Goal: Information Seeking & Learning: Learn about a topic

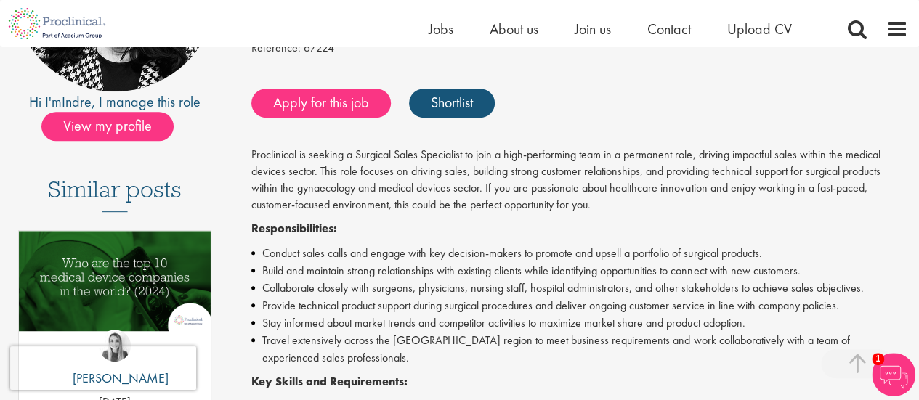
scroll to position [307, 0]
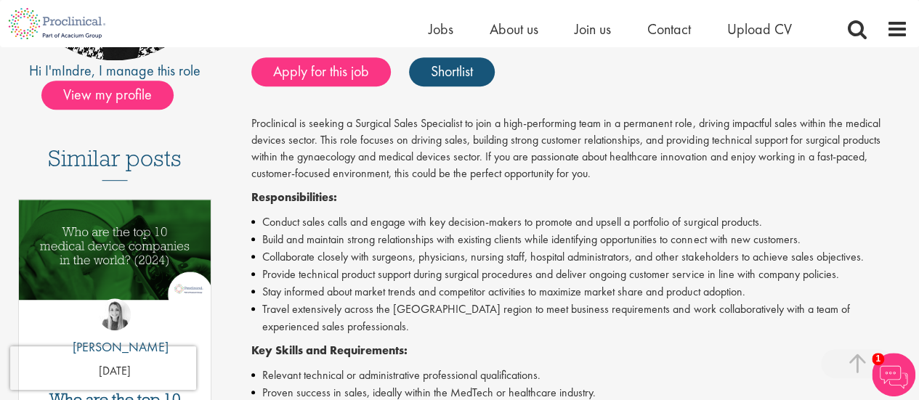
click at [527, 164] on p "Proclinical is seeking a Surgical Sales Specialist to join a high-performing te…" at bounding box center [579, 149] width 657 height 66
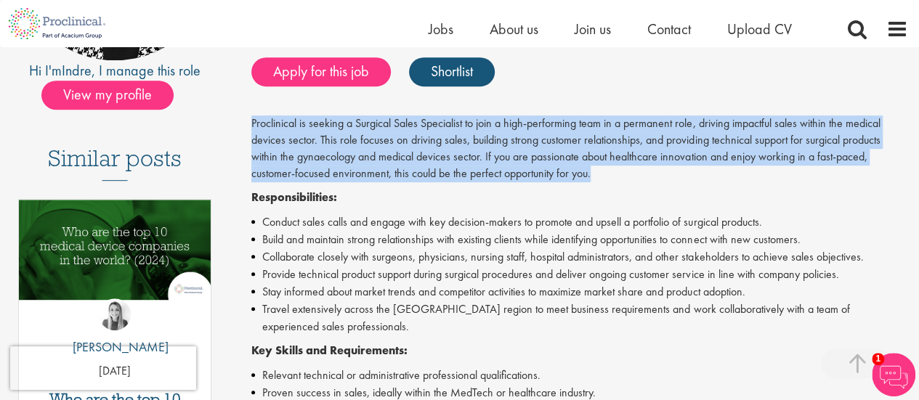
click at [527, 164] on p "Proclinical is seeking a Surgical Sales Specialist to join a high-performing te…" at bounding box center [579, 149] width 657 height 66
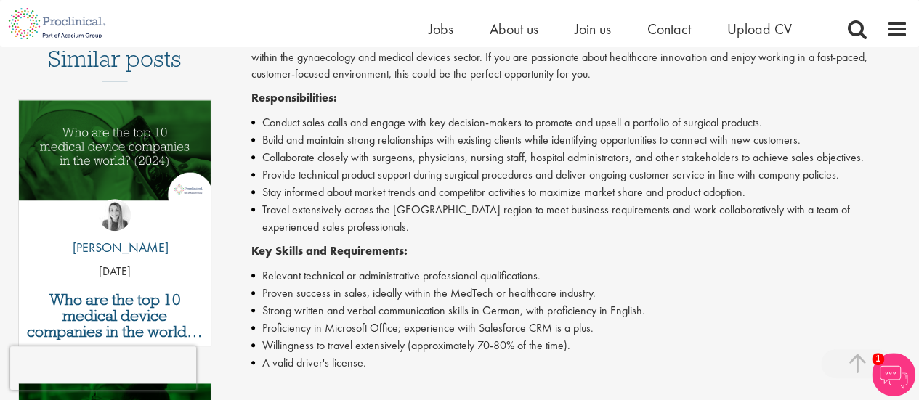
scroll to position [408, 0]
click at [527, 164] on li "Collaborate closely with surgeons, physicians, nursing staff, hospital administ…" at bounding box center [579, 156] width 657 height 17
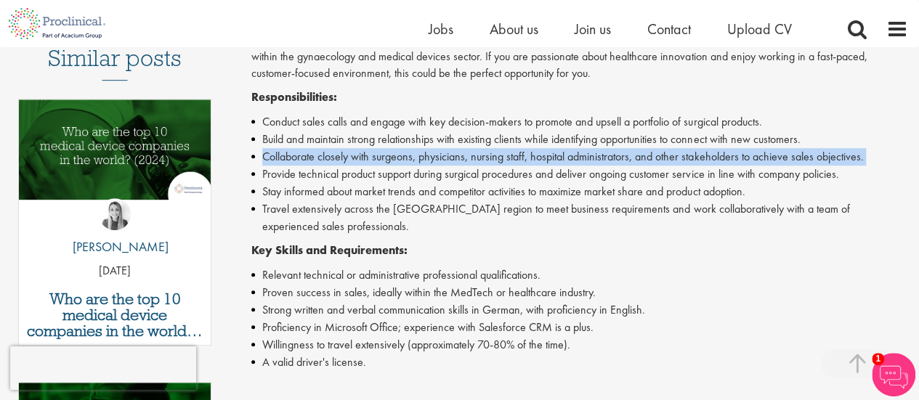
click at [527, 164] on li "Collaborate closely with surgeons, physicians, nursing staff, hospital administ…" at bounding box center [579, 156] width 657 height 17
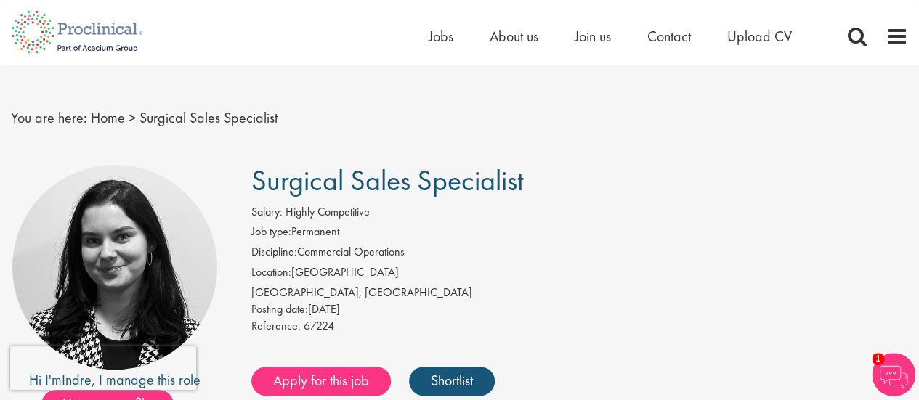
scroll to position [0, 0]
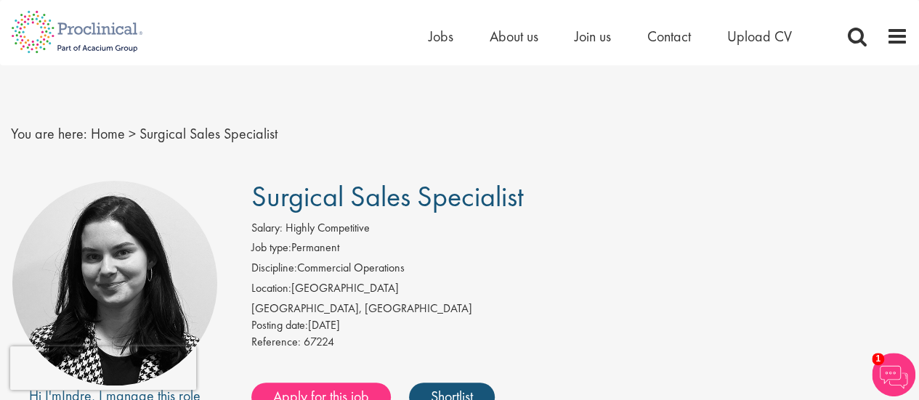
click at [464, 193] on span "Surgical Sales Specialist" at bounding box center [387, 196] width 272 height 37
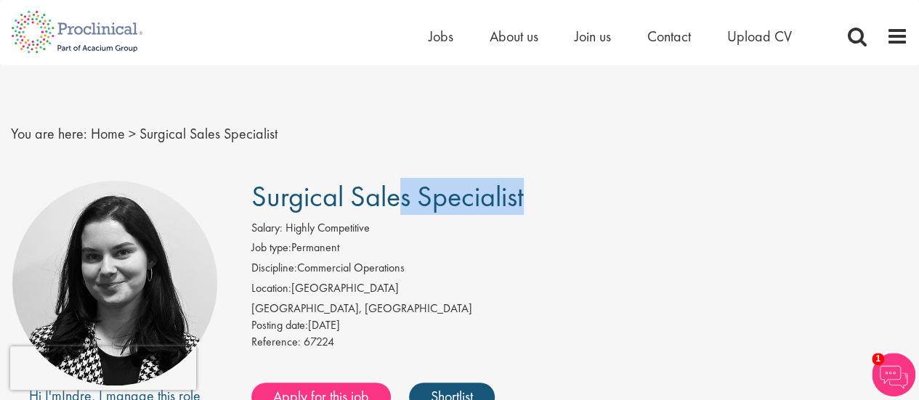
click at [464, 193] on span "Surgical Sales Specialist" at bounding box center [387, 196] width 272 height 37
copy div "Surgical Sales Specialist"
click at [332, 210] on span "Surgical Sales Specialist" at bounding box center [387, 196] width 272 height 37
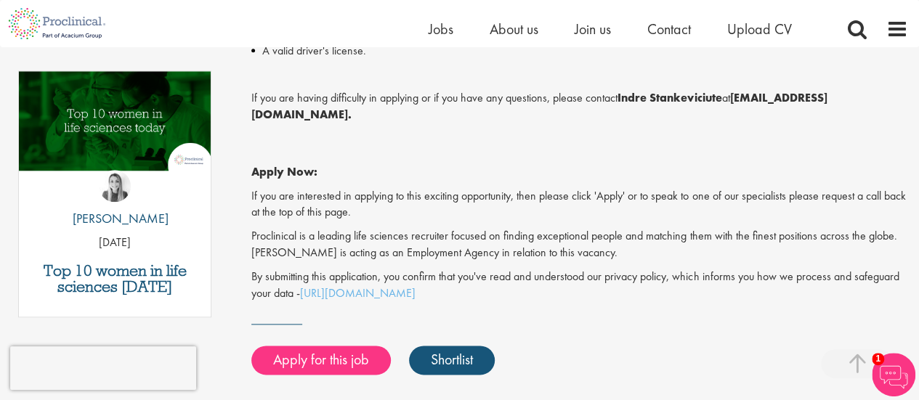
scroll to position [731, 0]
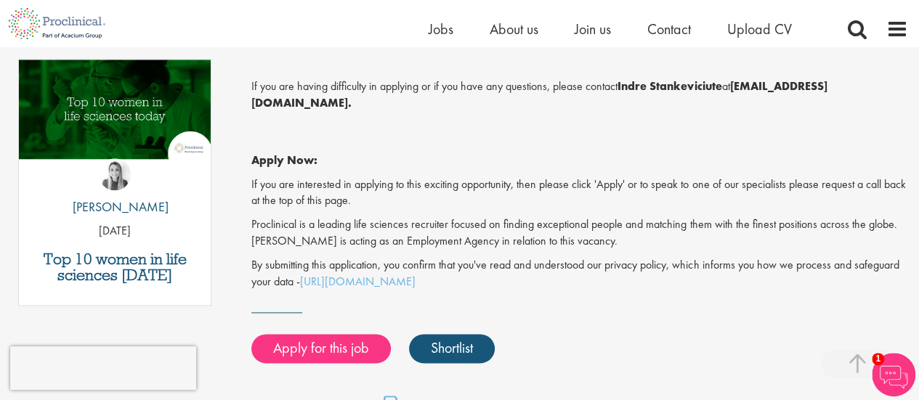
click at [461, 184] on p "If you are interested in applying to this exciting opportunity, then please cli…" at bounding box center [579, 193] width 657 height 33
click at [517, 187] on p "If you are interested in applying to this exciting opportunity, then please cli…" at bounding box center [579, 193] width 657 height 33
click at [538, 188] on p "If you are interested in applying to this exciting opportunity, then please cli…" at bounding box center [579, 193] width 657 height 33
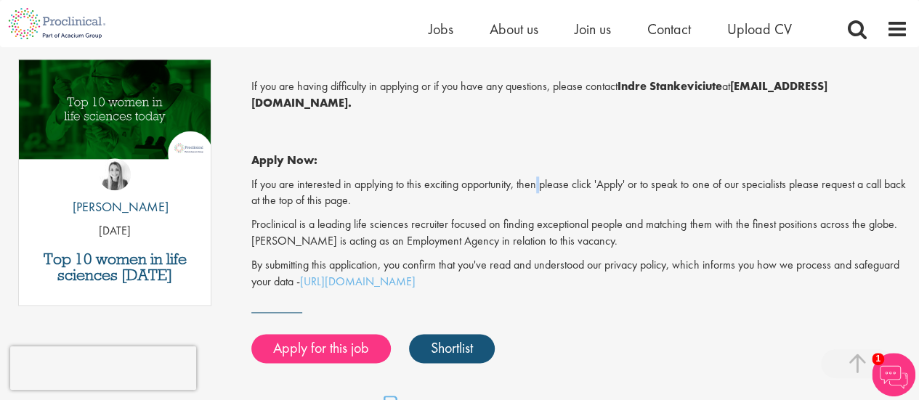
click at [538, 188] on p "If you are interested in applying to this exciting opportunity, then please cli…" at bounding box center [579, 193] width 657 height 33
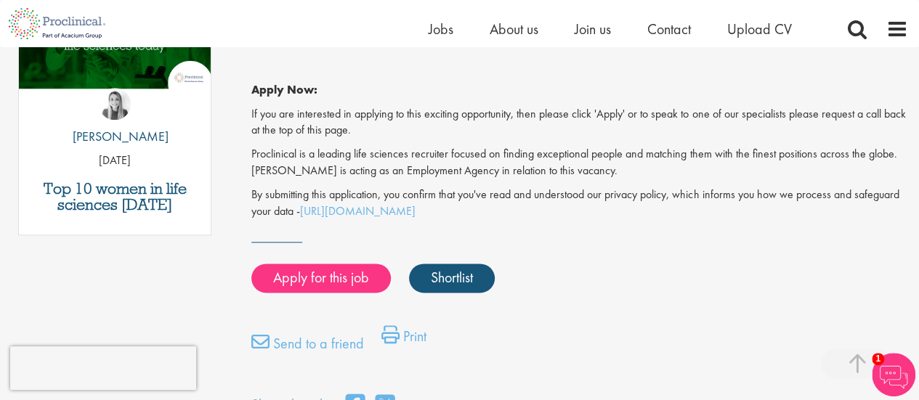
scroll to position [802, 0]
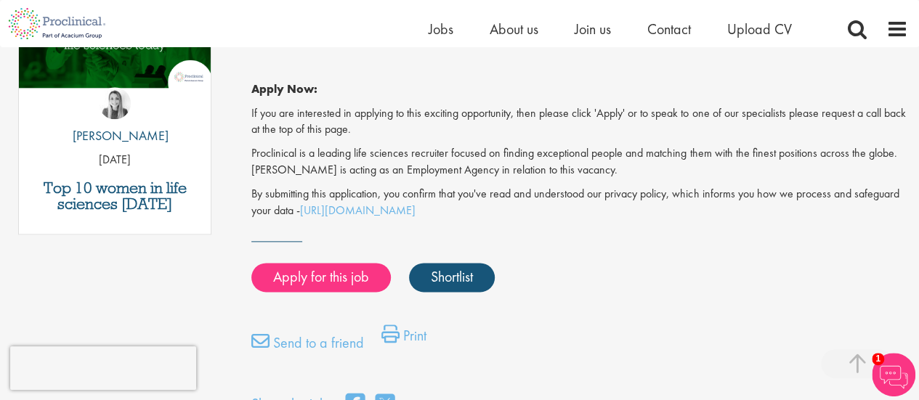
click at [485, 158] on p "Proclinical is a leading life sciences recruiter focused on finding exceptional…" at bounding box center [579, 161] width 657 height 33
click at [448, 155] on p "Proclinical is a leading life sciences recruiter focused on finding exceptional…" at bounding box center [579, 161] width 657 height 33
click at [459, 171] on p "Proclinical is a leading life sciences recruiter focused on finding exceptional…" at bounding box center [579, 161] width 657 height 33
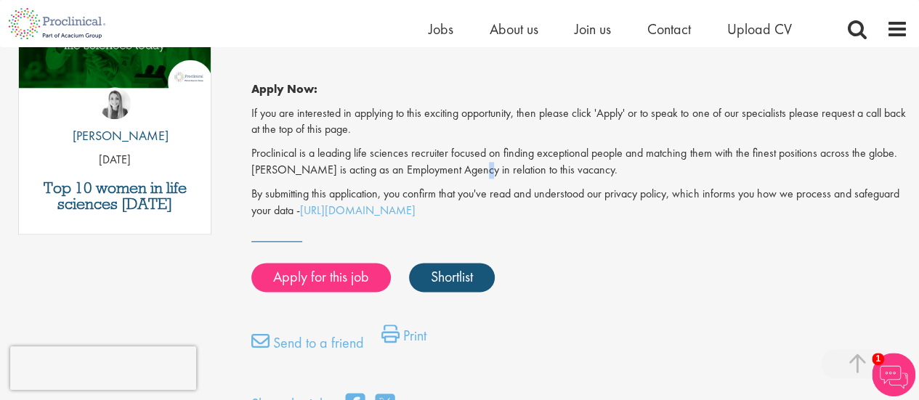
click at [459, 171] on p "Proclinical is a leading life sciences recruiter focused on finding exceptional…" at bounding box center [579, 161] width 657 height 33
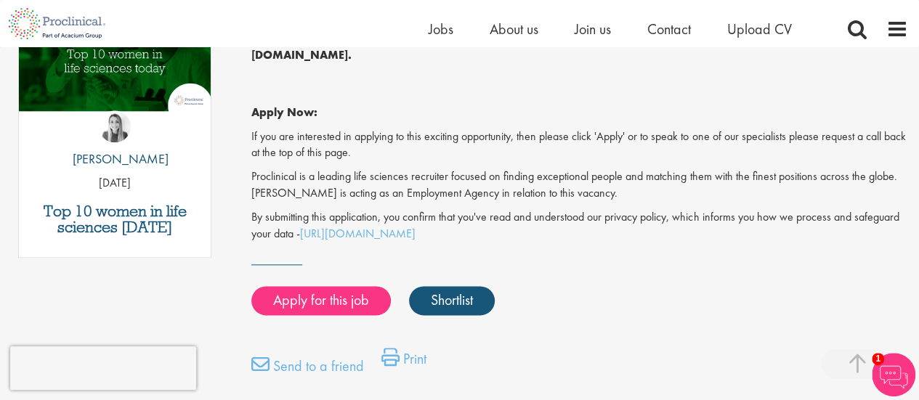
scroll to position [773, 0]
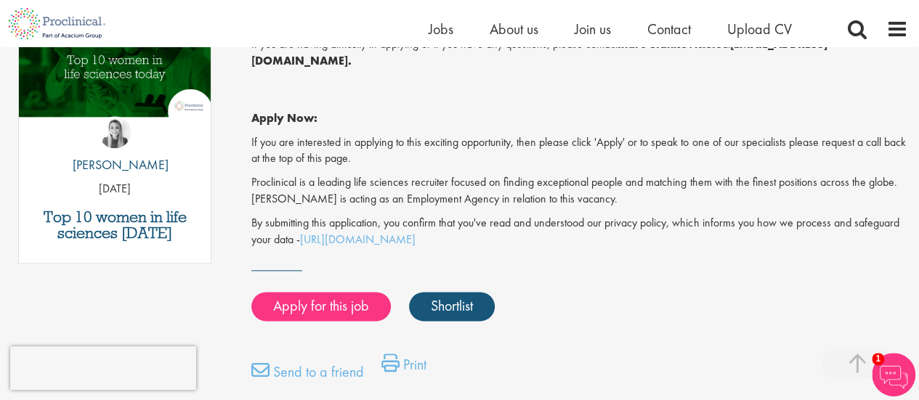
click at [536, 223] on p "By submitting this application, you confirm that you've read and understood our…" at bounding box center [579, 231] width 657 height 33
click at [448, 182] on p "Proclinical is a leading life sciences recruiter focused on finding exceptional…" at bounding box center [579, 190] width 657 height 33
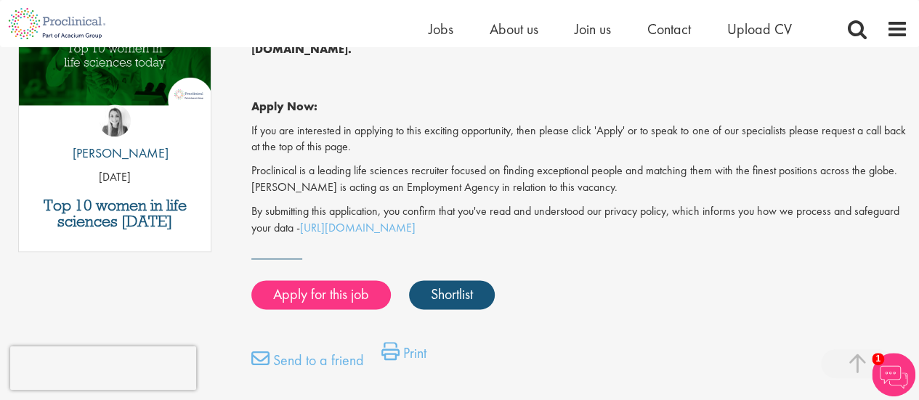
scroll to position [785, 0]
click at [405, 127] on p "If you are interested in applying to this exciting opportunity, then please cli…" at bounding box center [579, 138] width 657 height 33
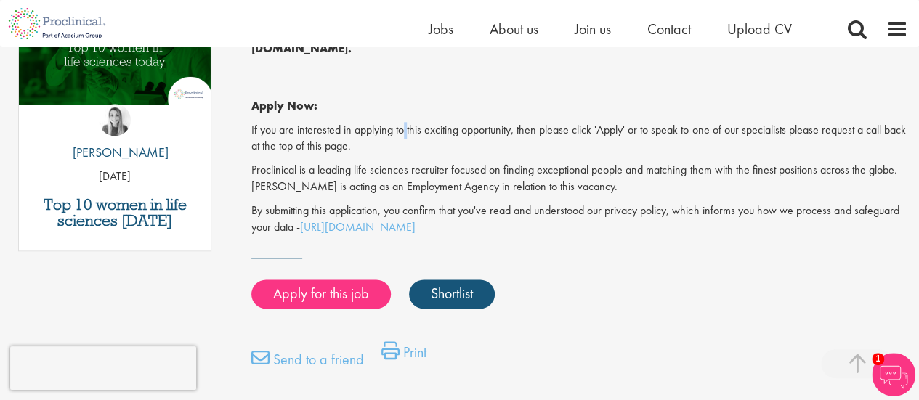
click at [405, 127] on p "If you are interested in applying to this exciting opportunity, then please cli…" at bounding box center [579, 138] width 657 height 33
click at [393, 130] on p "If you are interested in applying to this exciting opportunity, then please cli…" at bounding box center [579, 138] width 657 height 33
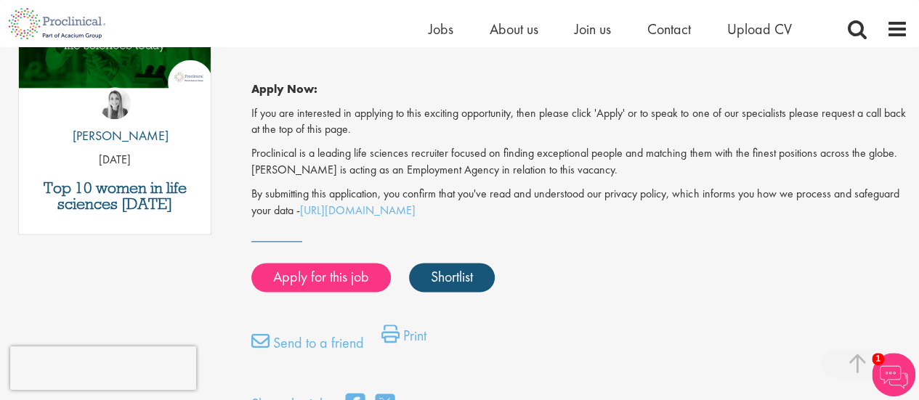
scroll to position [803, 0]
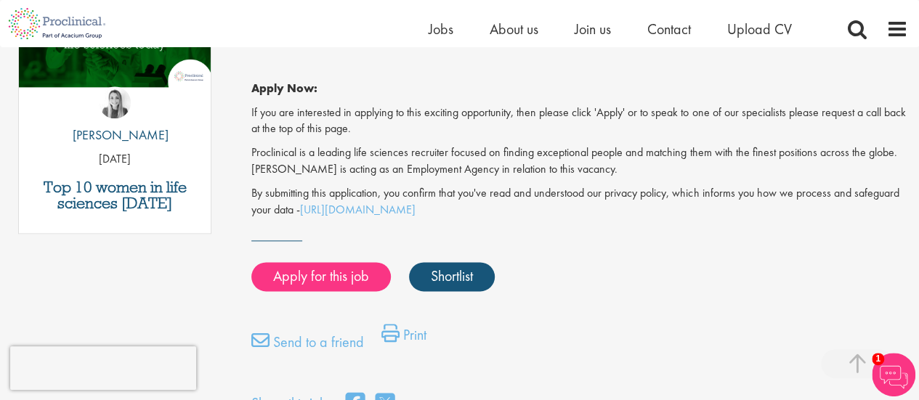
click at [422, 170] on p "Proclinical is a leading life sciences recruiter focused on finding exceptional…" at bounding box center [579, 161] width 657 height 33
click at [687, 155] on p "Proclinical is a leading life sciences recruiter focused on finding exceptional…" at bounding box center [579, 161] width 657 height 33
click at [594, 114] on p "If you are interested in applying to this exciting opportunity, then please cli…" at bounding box center [579, 121] width 657 height 33
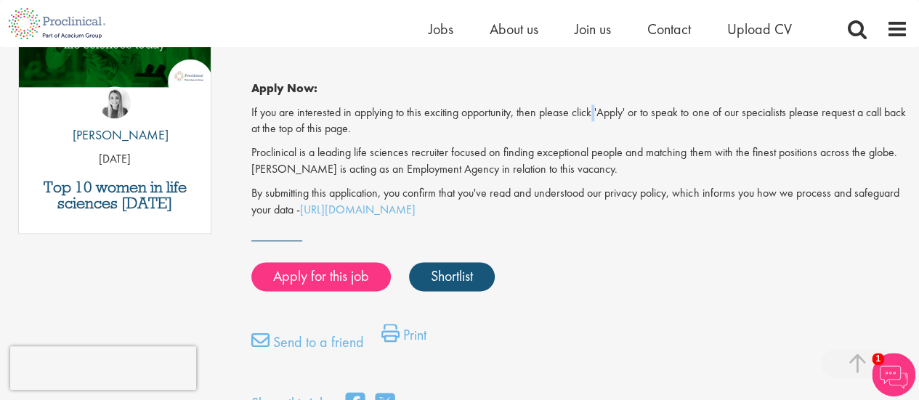
click at [594, 114] on p "If you are interested in applying to this exciting opportunity, then please cli…" at bounding box center [579, 121] width 657 height 33
click at [571, 114] on p "If you are interested in applying to this exciting opportunity, then please cli…" at bounding box center [579, 121] width 657 height 33
click at [517, 113] on p "If you are interested in applying to this exciting opportunity, then please cli…" at bounding box center [579, 121] width 657 height 33
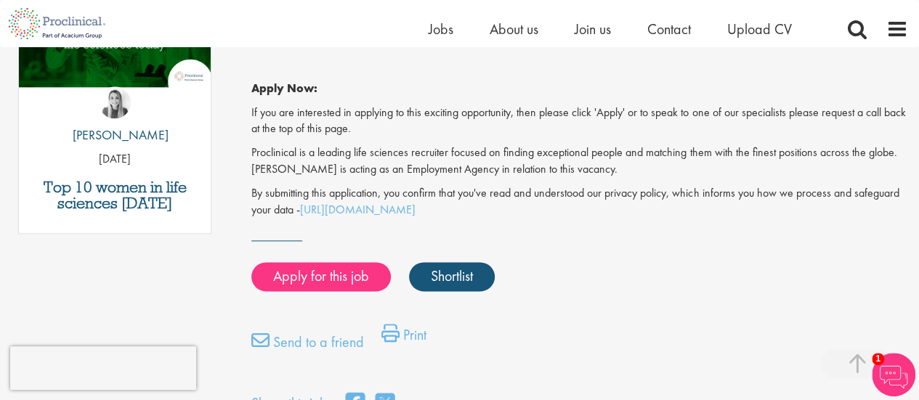
click at [449, 157] on p "Proclinical is a leading life sciences recruiter focused on finding exceptional…" at bounding box center [579, 161] width 657 height 33
click at [459, 175] on p "Proclinical is a leading life sciences recruiter focused on finding exceptional…" at bounding box center [579, 161] width 657 height 33
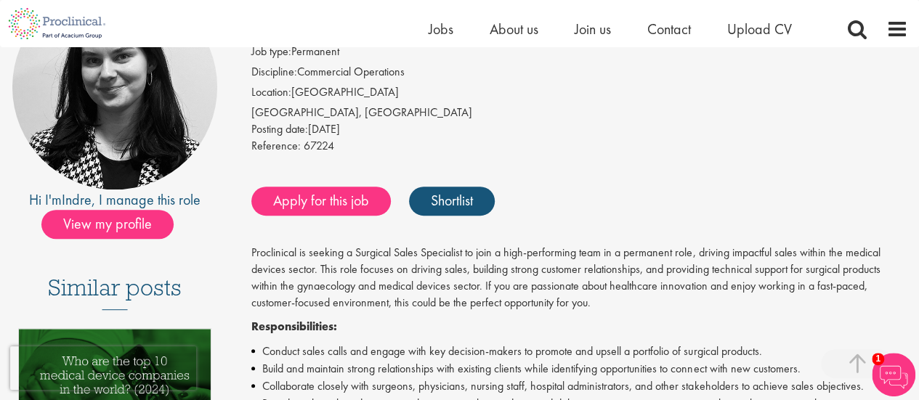
scroll to position [0, 0]
